Goal: Information Seeking & Learning: Compare options

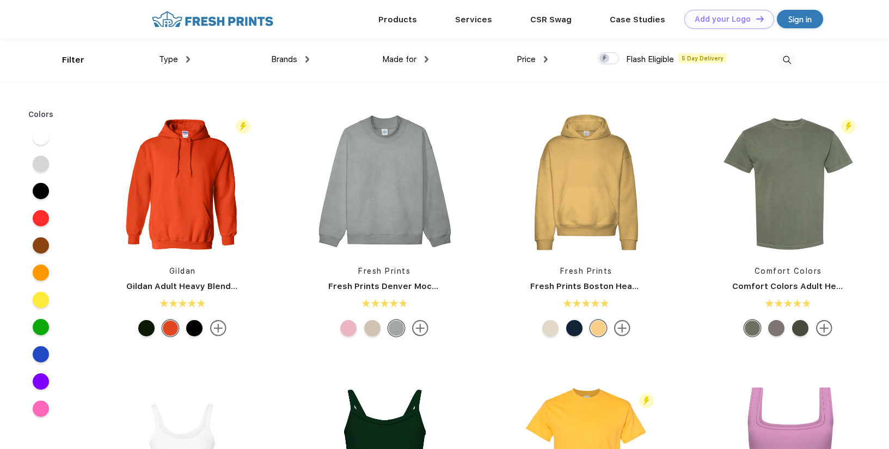
scroll to position [1, 0]
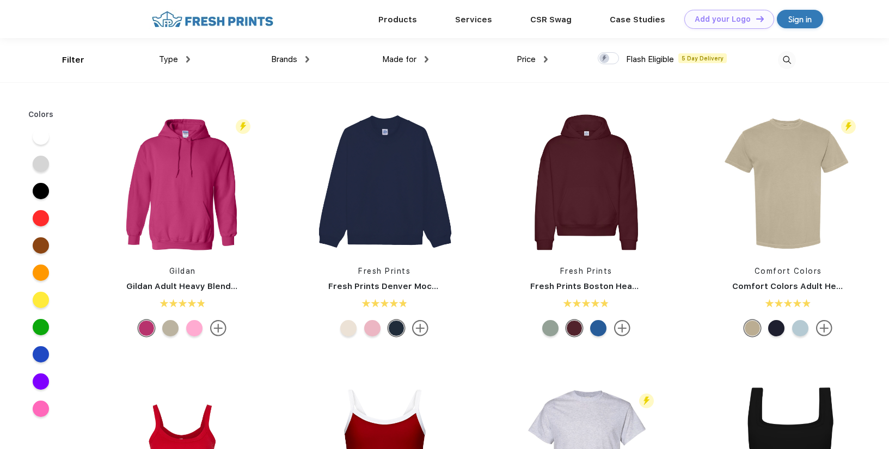
click at [217, 16] on img at bounding box center [213, 19] width 128 height 19
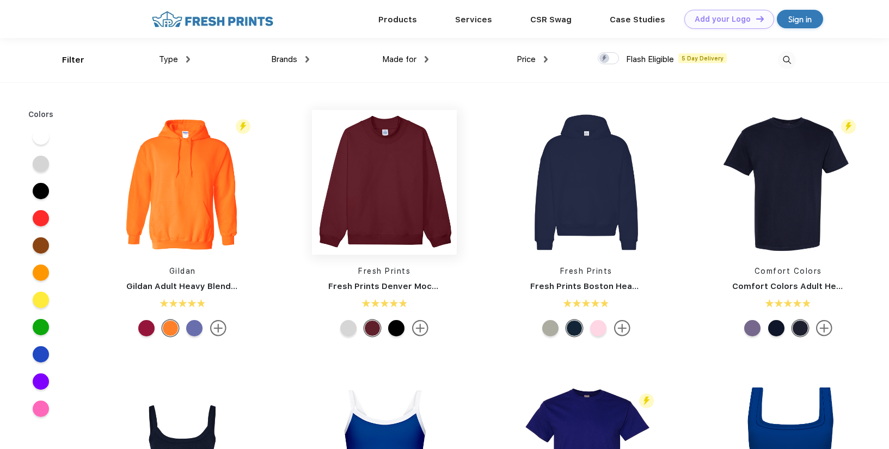
scroll to position [1, 0]
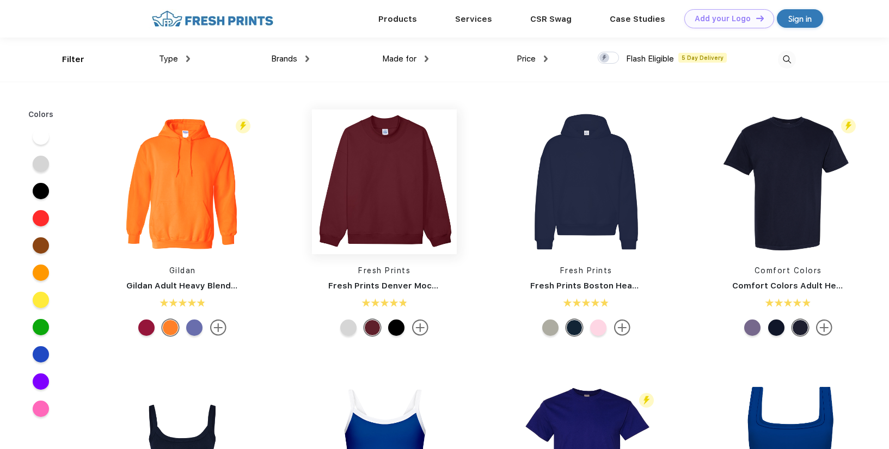
click at [343, 170] on img at bounding box center [384, 181] width 145 height 145
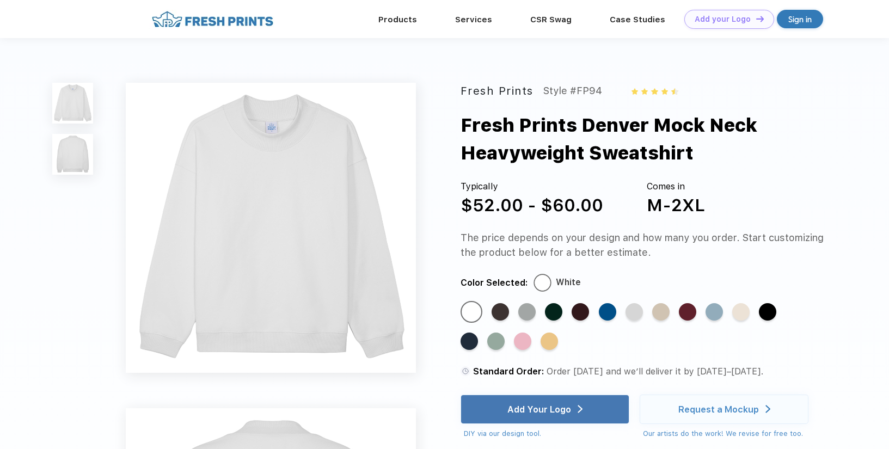
click at [68, 157] on img at bounding box center [72, 154] width 41 height 41
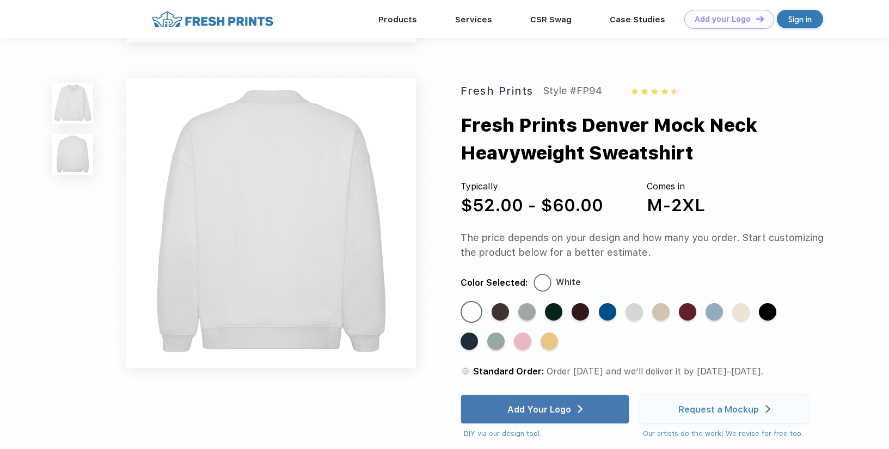
scroll to position [295, 0]
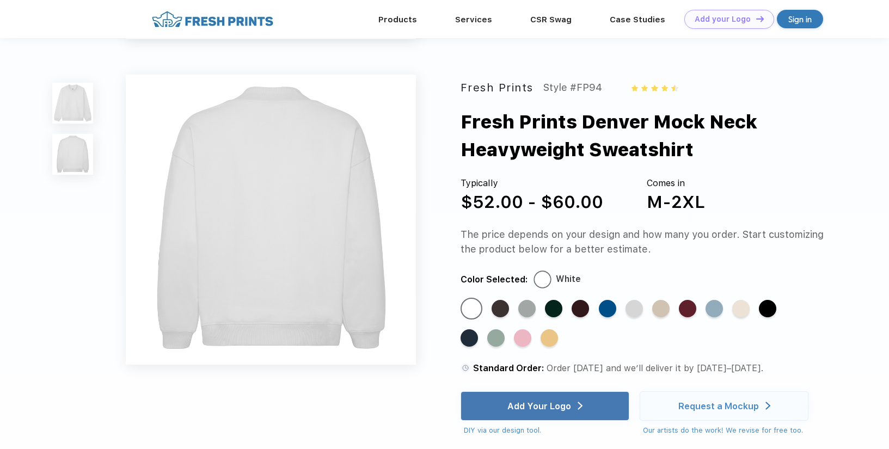
click at [237, 205] on img at bounding box center [271, 220] width 290 height 290
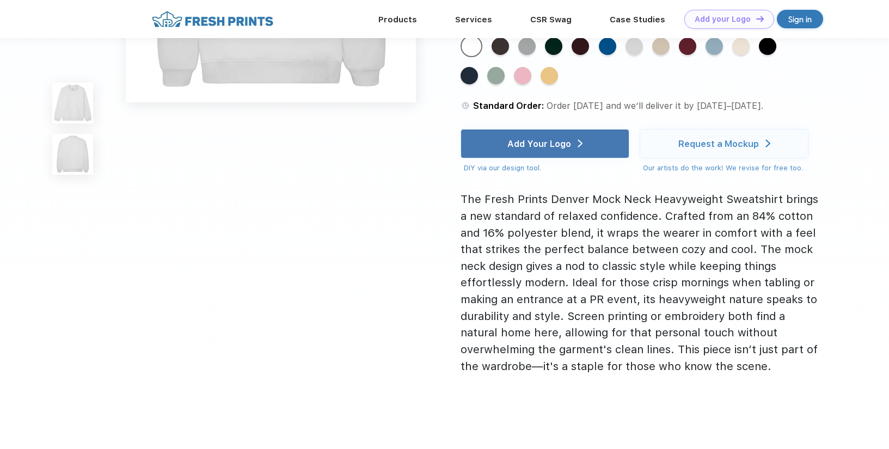
scroll to position [1, 0]
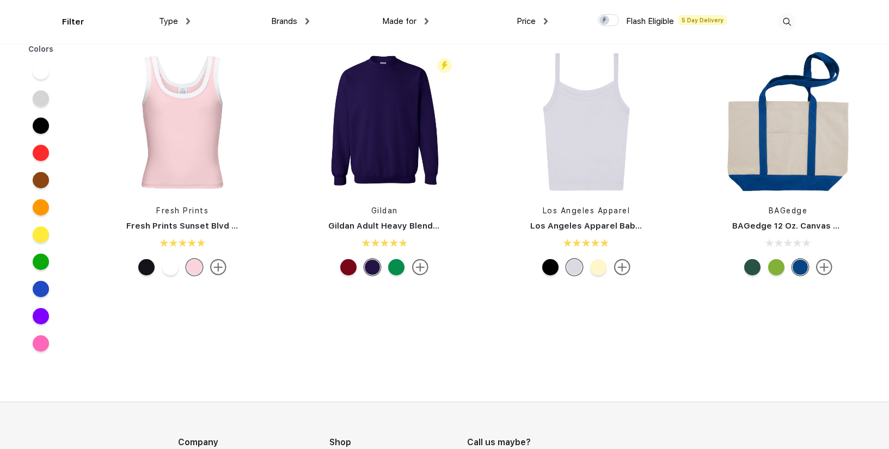
scroll to position [947, 0]
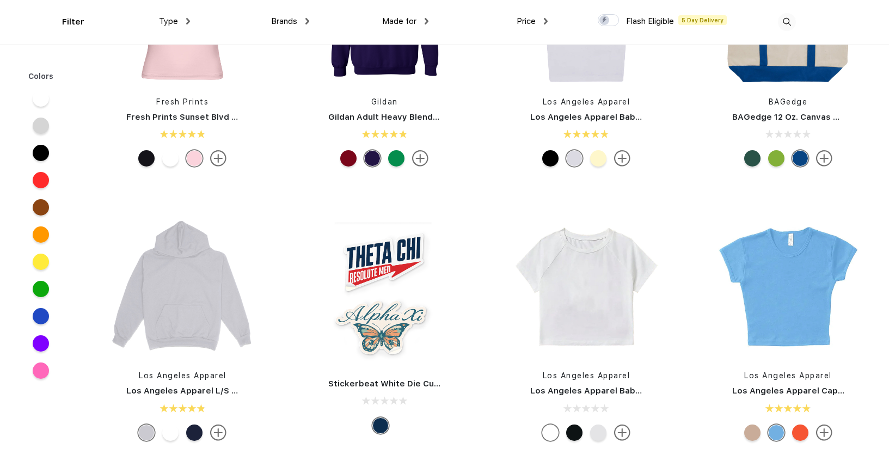
click at [406, 21] on span "Made for" at bounding box center [399, 21] width 34 height 10
click at [431, 20] on div "Price $ $$ $$$" at bounding box center [487, 22] width 119 height 44
click at [429, 20] on div "Price $ $$ $$$" at bounding box center [487, 22] width 119 height 44
click at [423, 19] on div "Made for" at bounding box center [405, 21] width 46 height 13
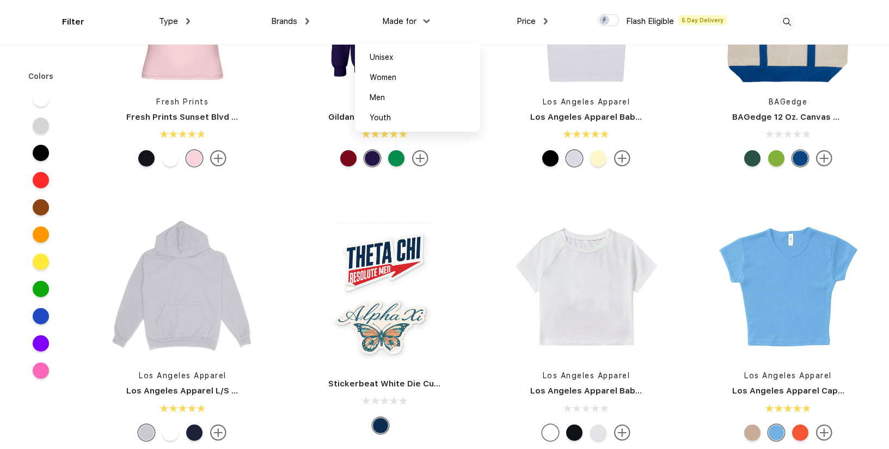
click at [293, 20] on span "Brands" at bounding box center [284, 21] width 26 height 10
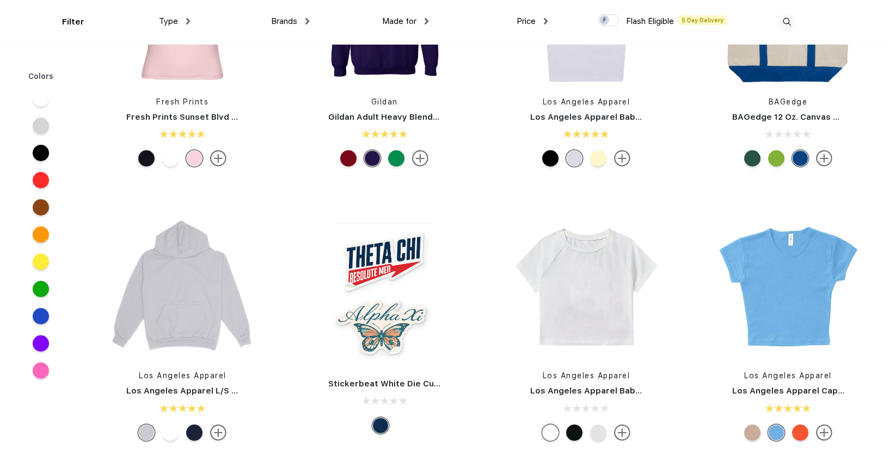
click at [312, 19] on div "Made for Unisex Women Men Youth" at bounding box center [368, 22] width 119 height 44
click at [306, 20] on img at bounding box center [307, 21] width 4 height 7
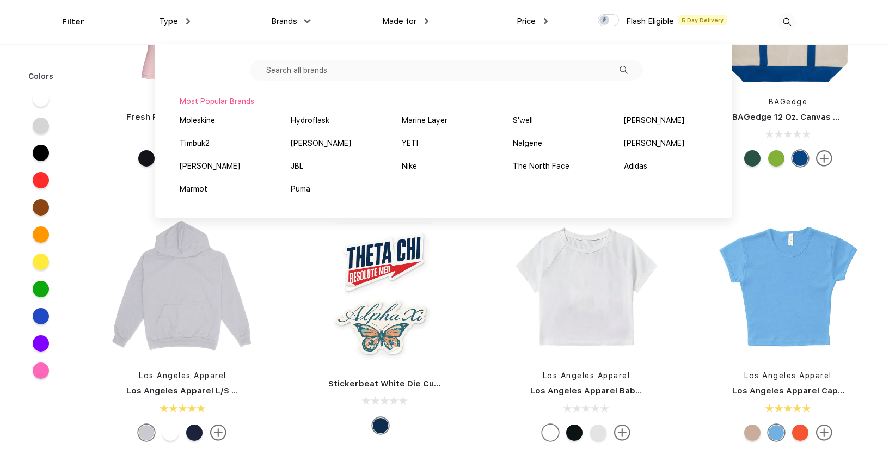
click at [239, 99] on div "Most Popular Brands" at bounding box center [444, 101] width 528 height 11
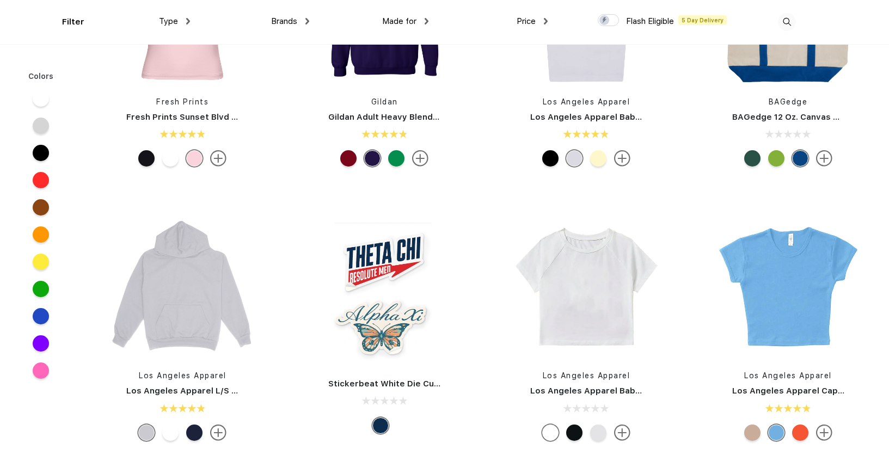
click at [274, 24] on span "Brands" at bounding box center [284, 21] width 26 height 10
click at [309, 22] on img at bounding box center [307, 21] width 4 height 7
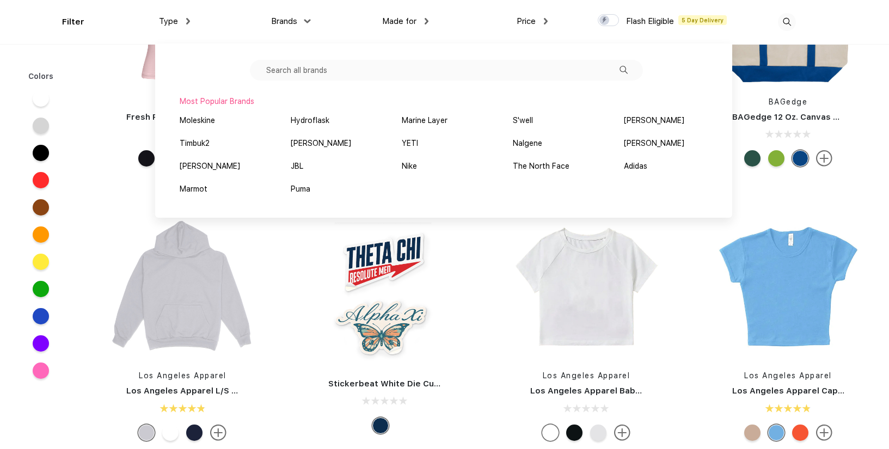
click at [233, 102] on div "Most Popular Brands" at bounding box center [444, 101] width 528 height 11
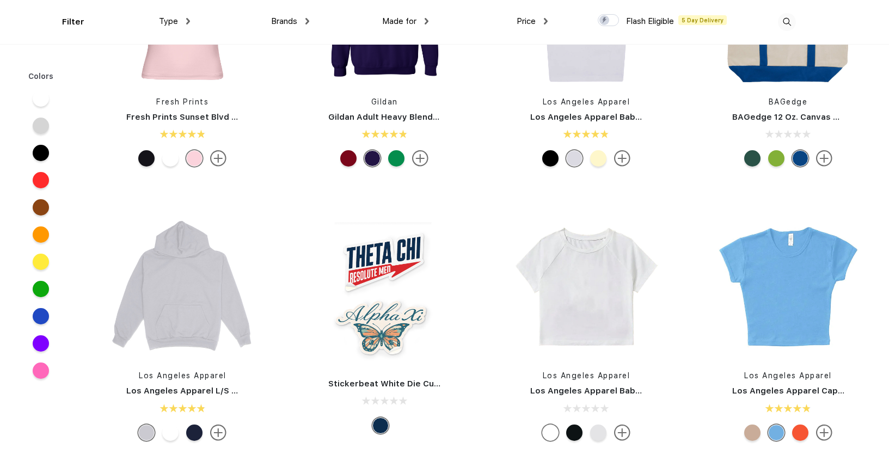
click at [309, 21] on img at bounding box center [307, 21] width 4 height 7
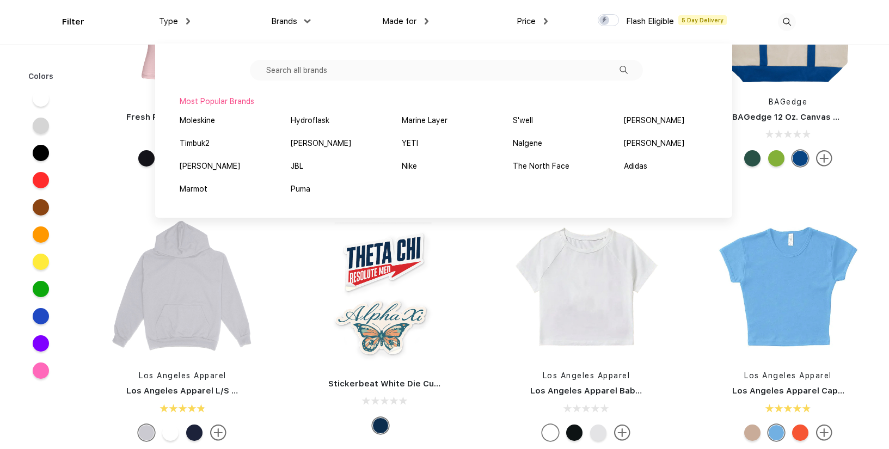
click at [465, 69] on input "text" at bounding box center [446, 70] width 393 height 21
click at [320, 146] on div "[PERSON_NAME]" at bounding box center [321, 143] width 60 height 11
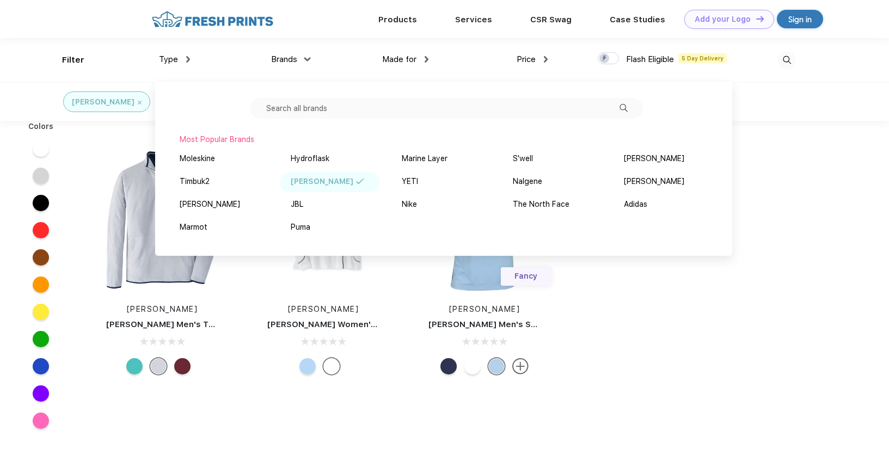
click at [108, 137] on div "Peter Millar Peter Millar Men's Thermal Flow Micro Fleece Half-Zip Peter Millar…" at bounding box center [348, 263] width 532 height 274
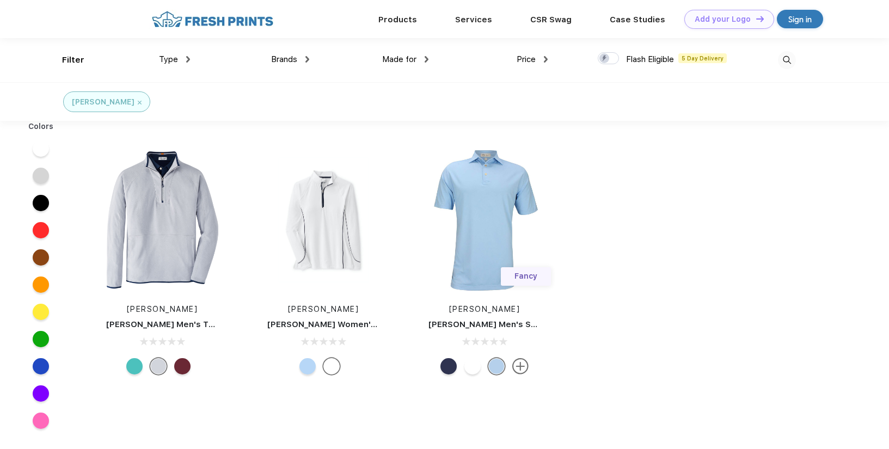
click at [303, 59] on div "Brands" at bounding box center [290, 59] width 38 height 13
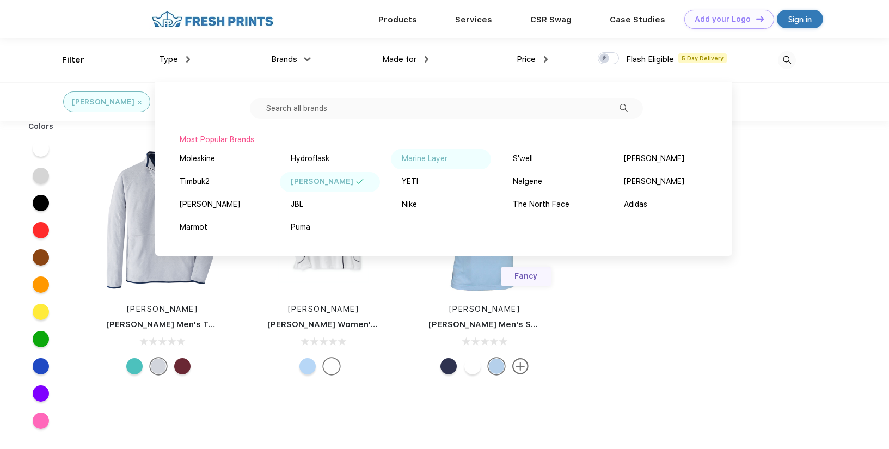
click at [414, 157] on div "Marine Layer" at bounding box center [425, 158] width 46 height 11
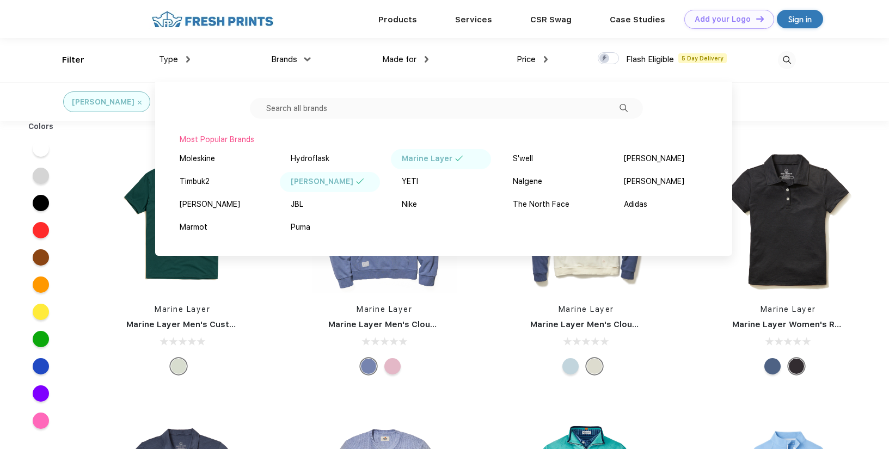
click at [648, 425] on div "Marine Layer Marine Layer Men's Custom Dyed Signature V-Neck Marine Layer Marin…" at bounding box center [485, 400] width 807 height 548
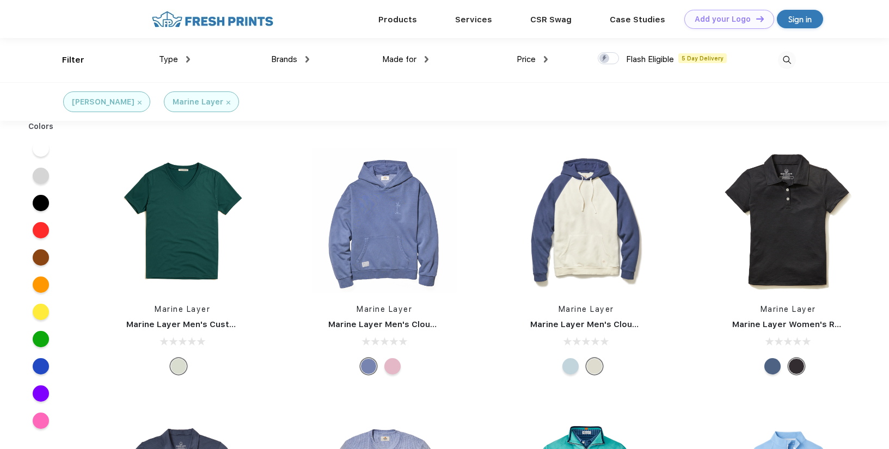
click at [305, 59] on img at bounding box center [307, 59] width 4 height 7
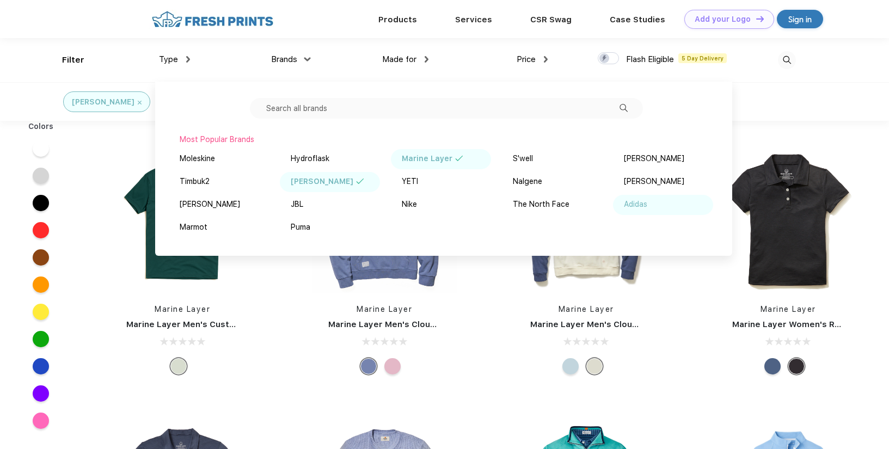
click at [651, 205] on img at bounding box center [654, 203] width 8 height 5
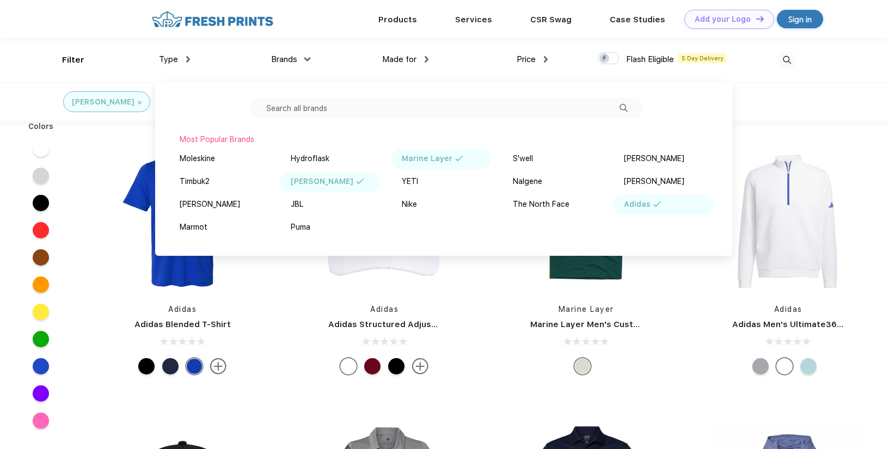
click at [410, 151] on div "Marine Layer" at bounding box center [441, 159] width 100 height 20
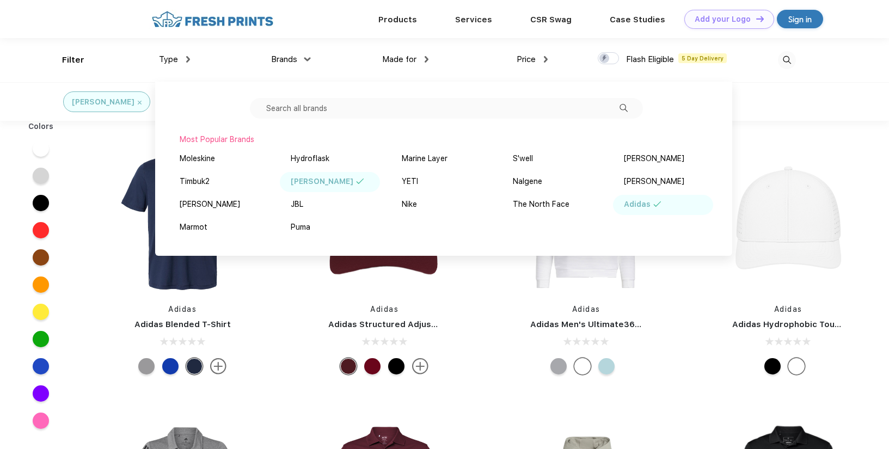
click at [349, 187] on div "[PERSON_NAME]" at bounding box center [330, 182] width 100 height 20
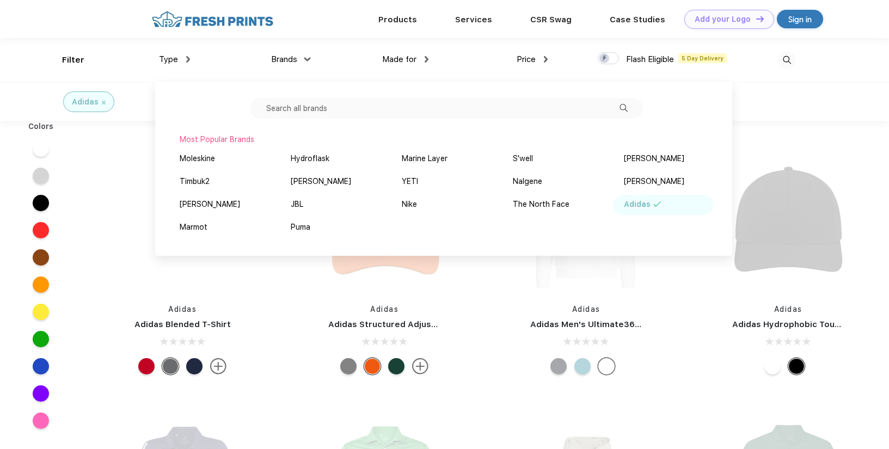
click at [823, 87] on div "Adidas" at bounding box center [444, 101] width 889 height 39
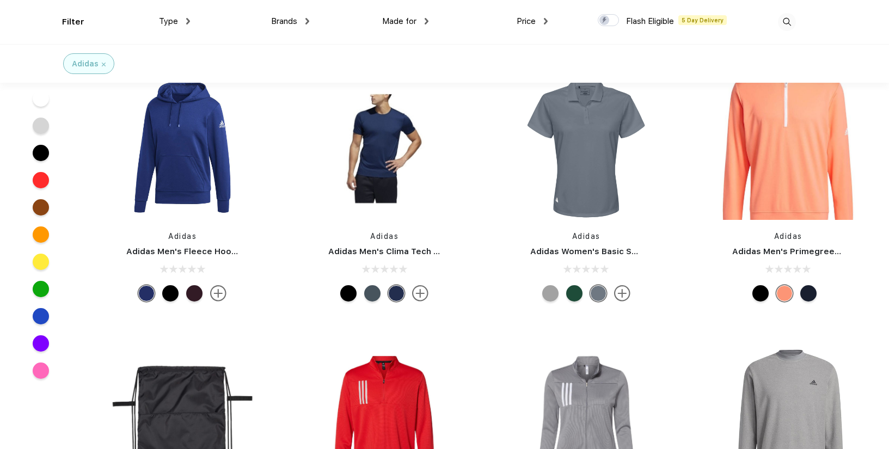
scroll to position [1396, 0]
